Goal: Information Seeking & Learning: Learn about a topic

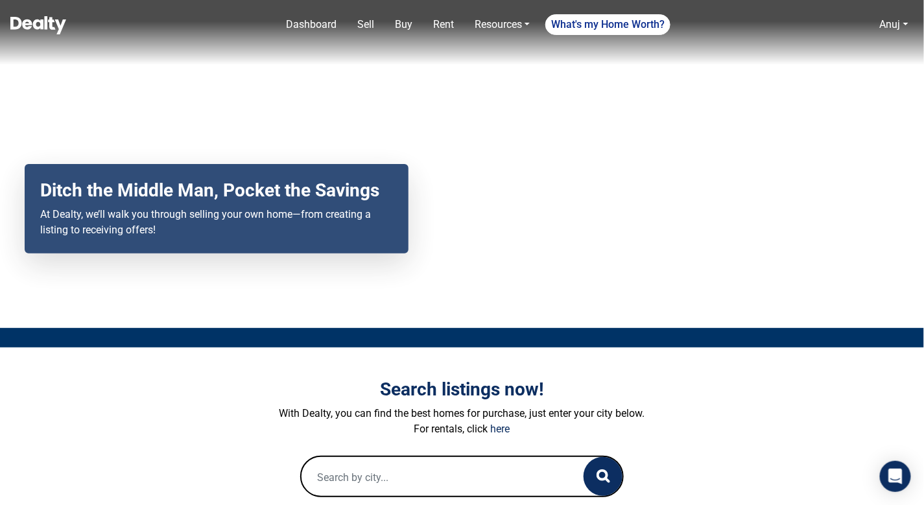
click at [423, 456] on div at bounding box center [462, 477] width 324 height 42
click at [414, 468] on input "text" at bounding box center [430, 478] width 257 height 42
paste input "1662 E Mountain View AVE"
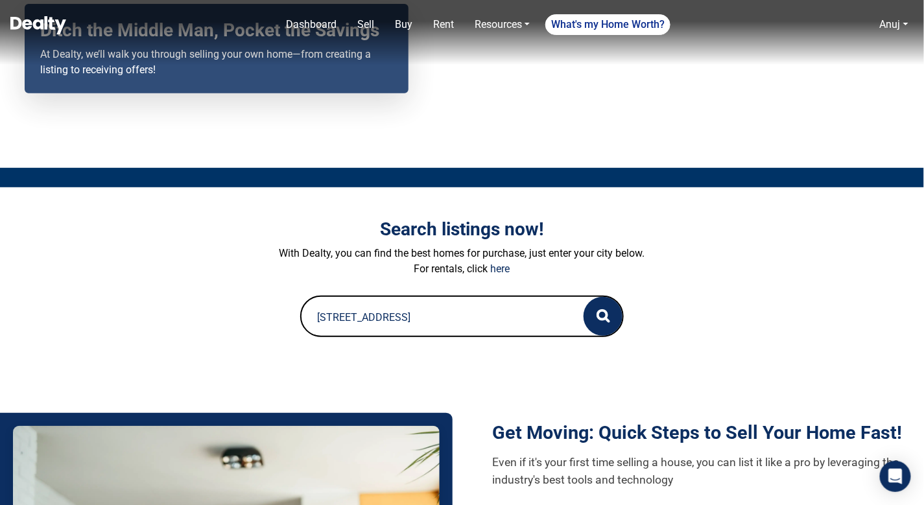
scroll to position [164, 0]
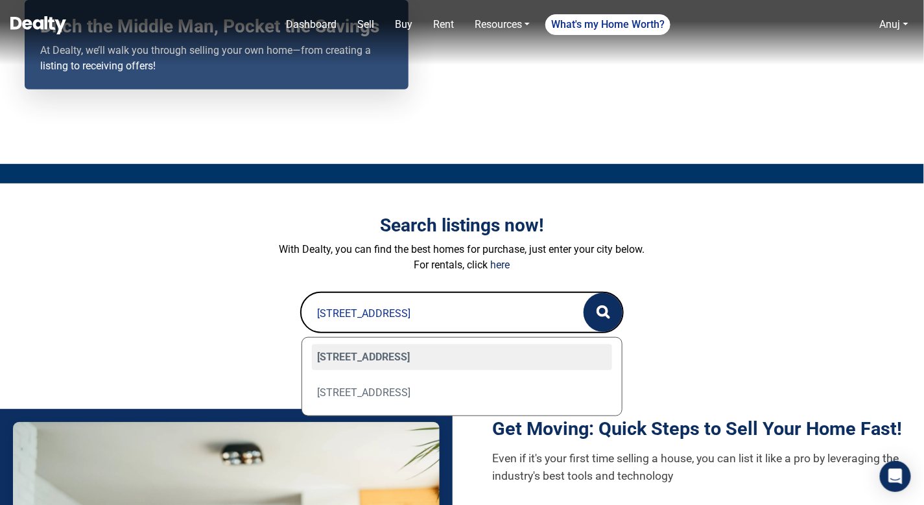
click at [401, 355] on div "1662 E Mountain View Avenue, Flagstaff, AZ 86004" at bounding box center [462, 357] width 301 height 26
type input "1662 E Mountain View Avenue, Flagstaff, AZ 86004"
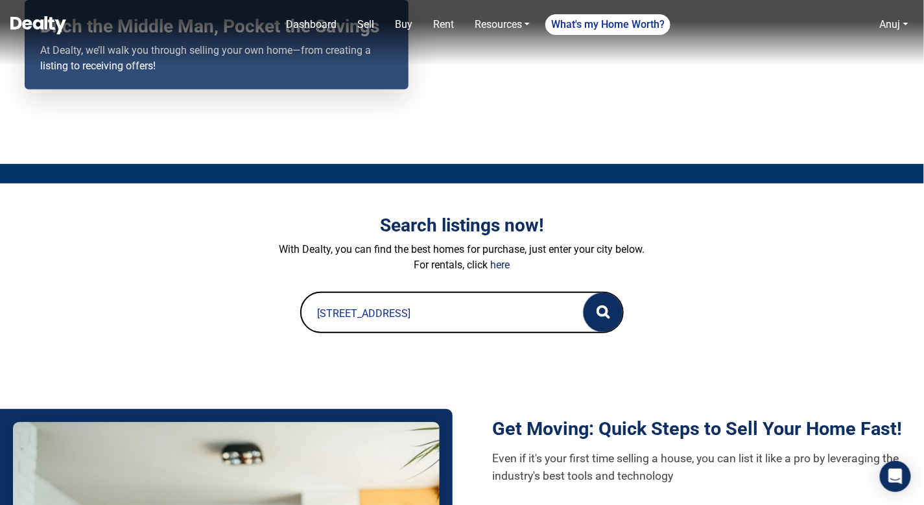
click at [601, 305] on icon "button" at bounding box center [604, 312] width 14 height 14
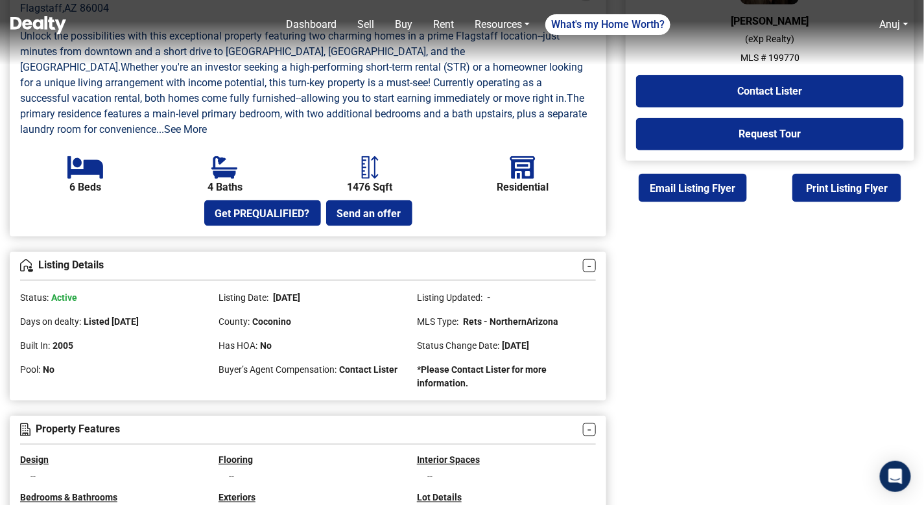
scroll to position [437, 0]
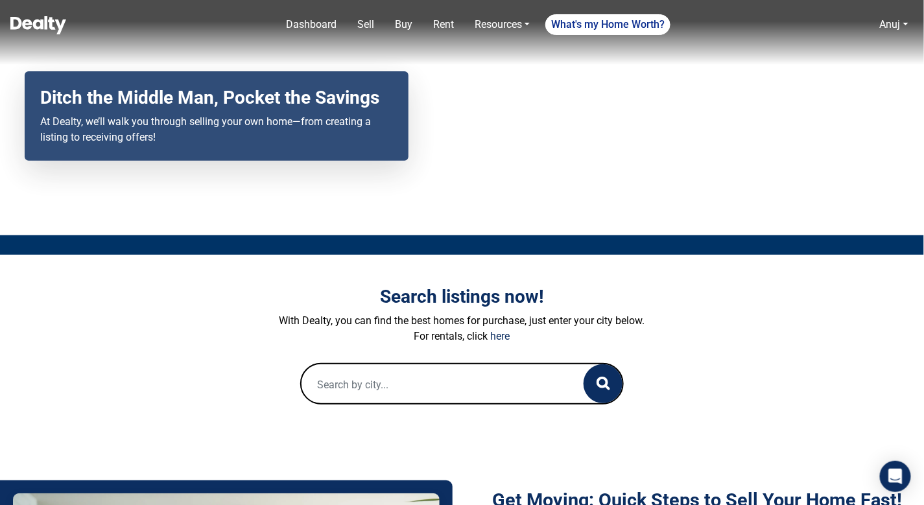
scroll to position [150, 0]
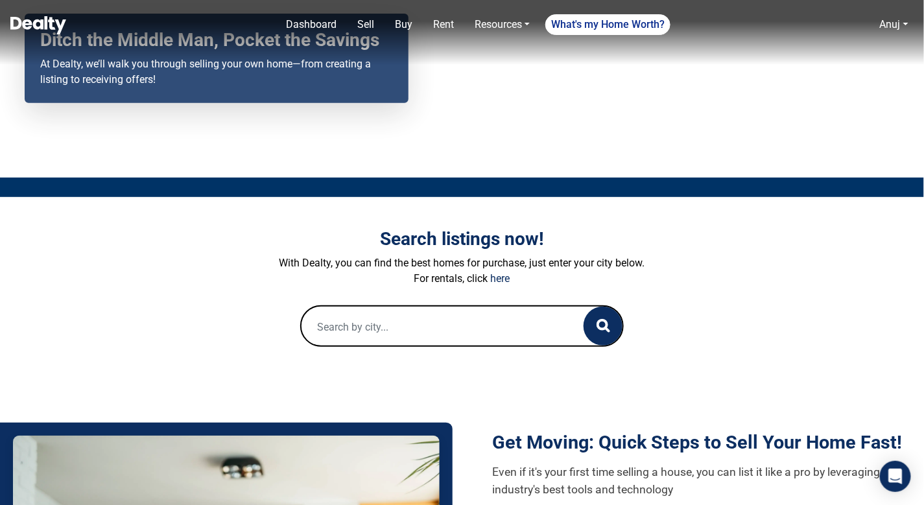
click at [405, 344] on input "text" at bounding box center [430, 328] width 257 height 42
paste input "1662 E Mountain View AVE"
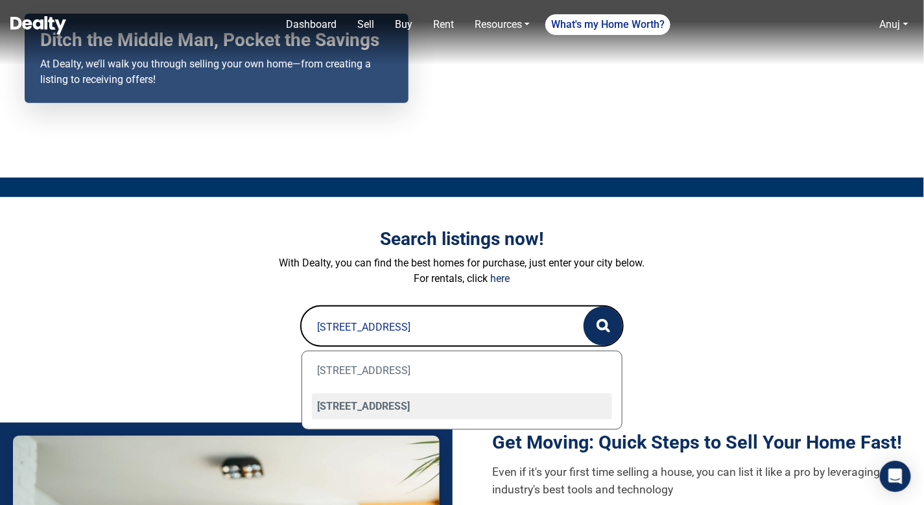
click at [435, 402] on div "1662 E Mountain View Avenue, Flagstaff, AZ 86004" at bounding box center [462, 407] width 301 height 26
type input "1662 E Mountain View Avenue, Flagstaff, AZ 86004"
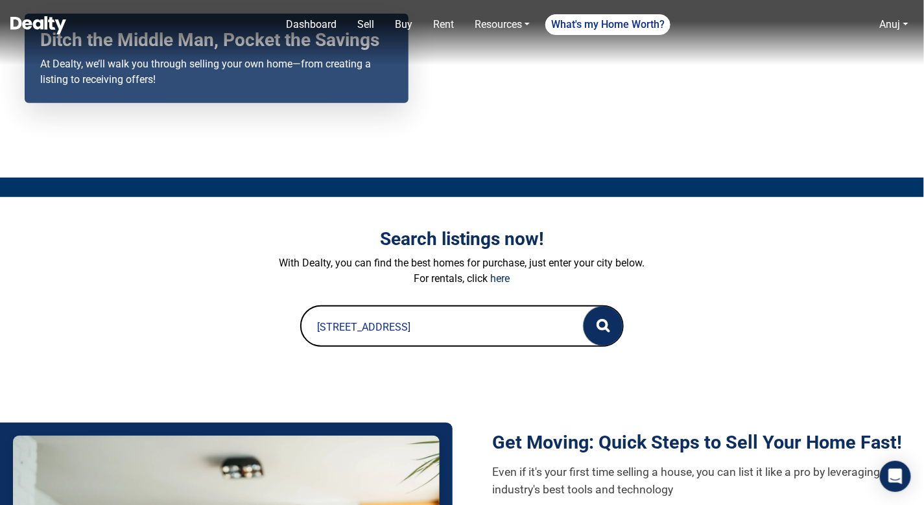
click at [606, 324] on circle "button" at bounding box center [602, 324] width 9 height 9
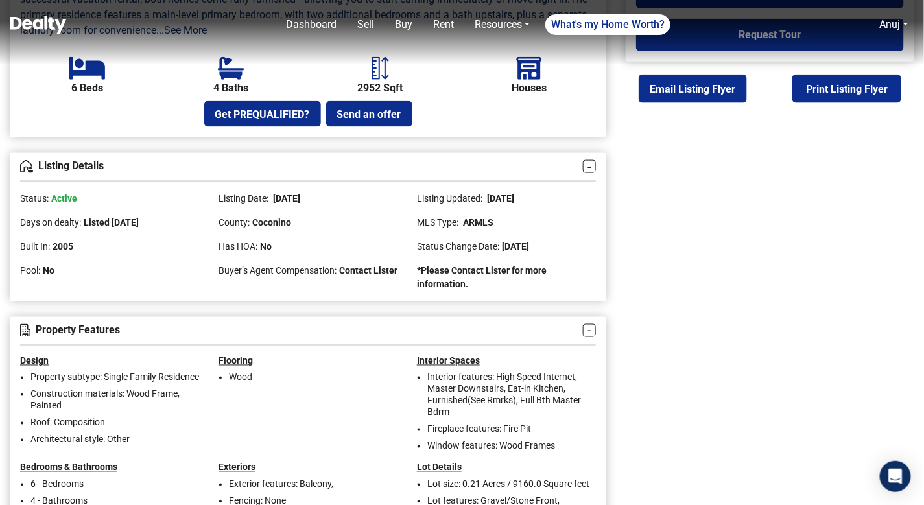
scroll to position [556, 0]
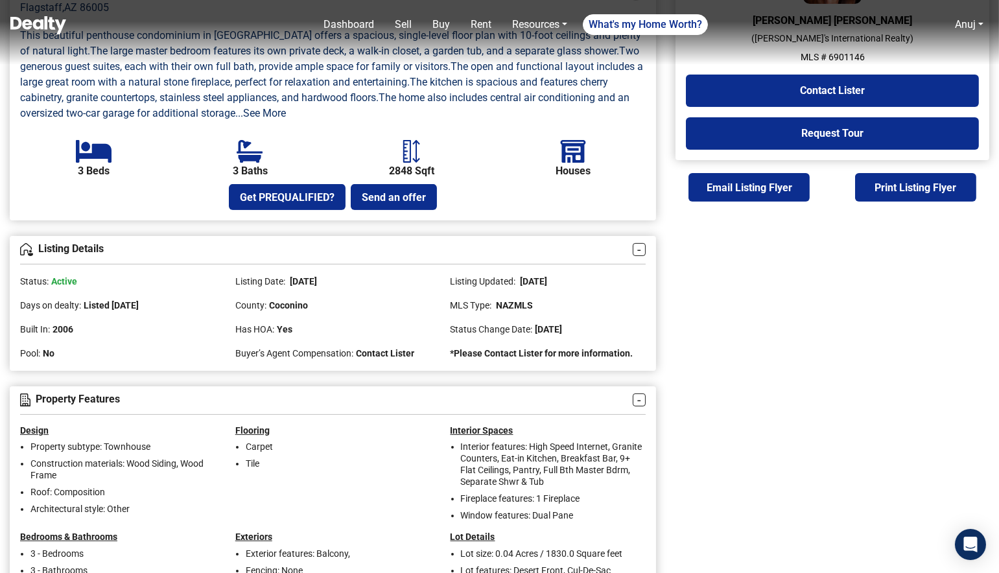
scroll to position [482, 0]
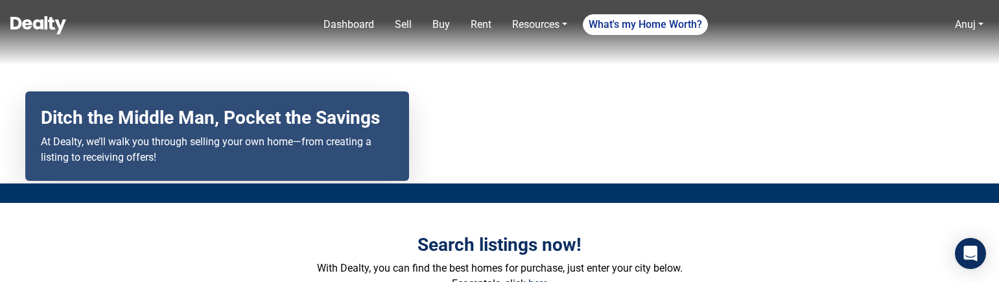
scroll to position [287, 0]
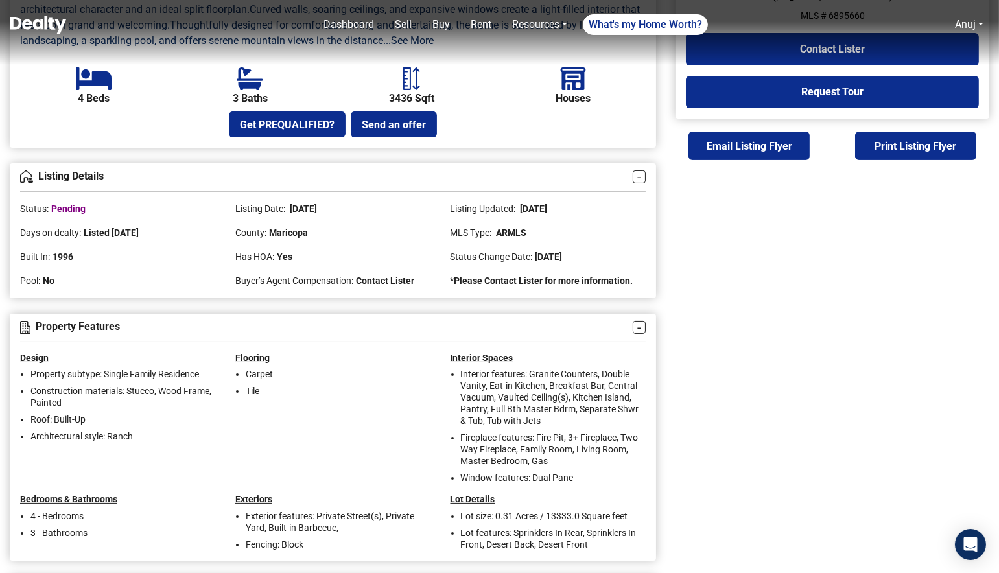
scroll to position [491, 0]
